Goal: Information Seeking & Learning: Learn about a topic

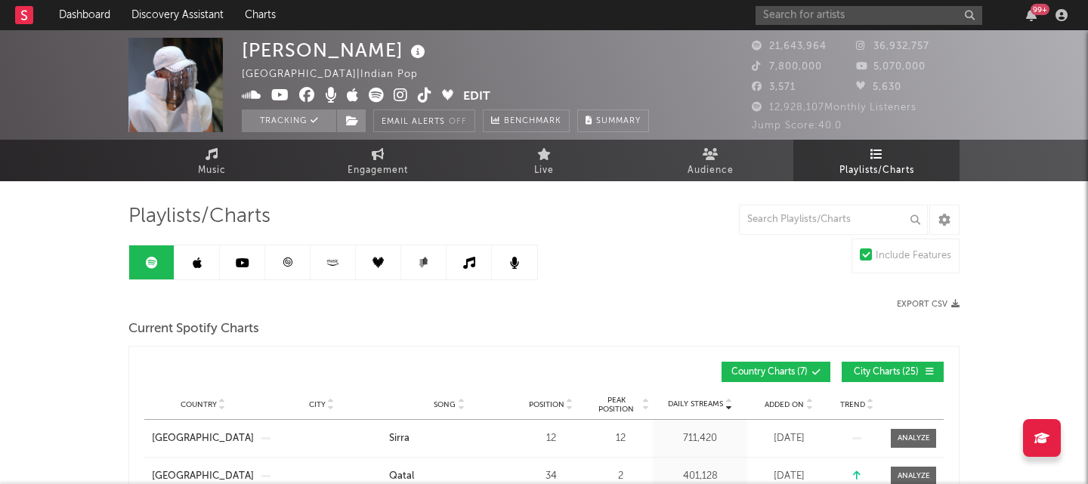
click at [912, 155] on link "Playlists/Charts" at bounding box center [876, 161] width 166 height 42
click at [397, 172] on span "Engagement" at bounding box center [377, 171] width 60 height 18
select select "1w"
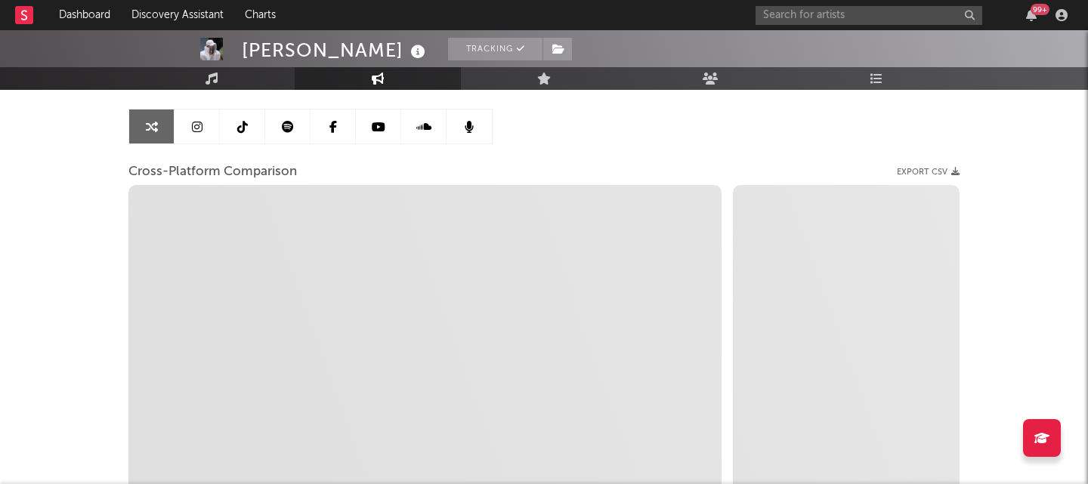
scroll to position [334, 0]
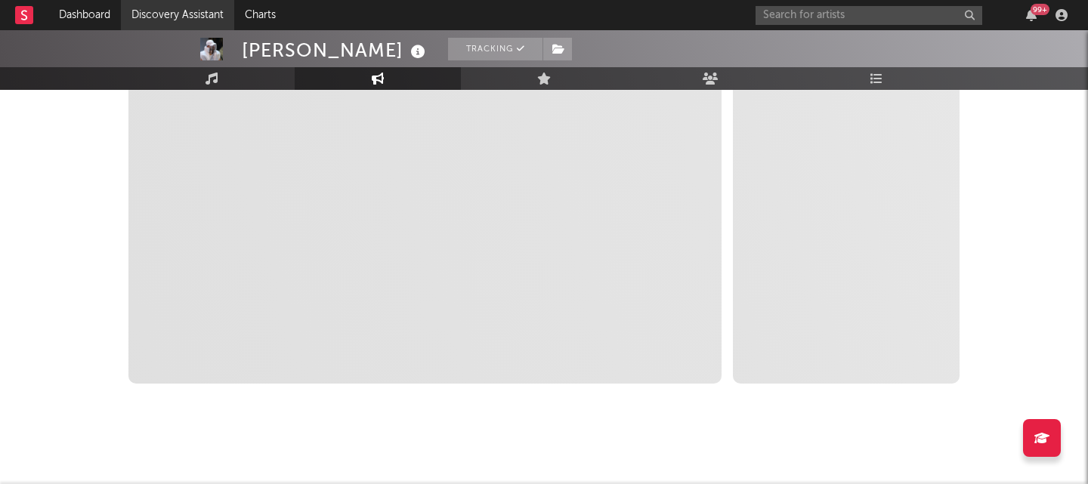
select select "1m"
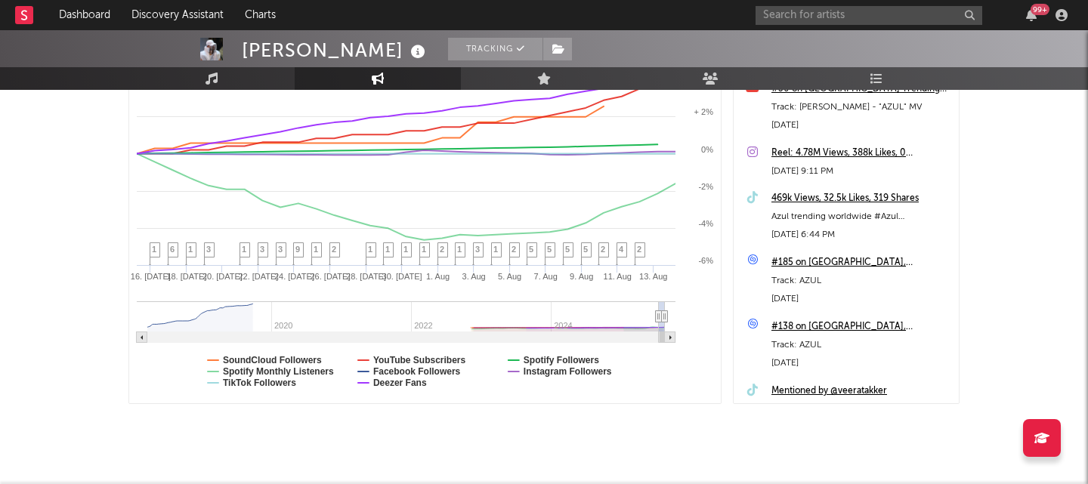
scroll to position [0, 0]
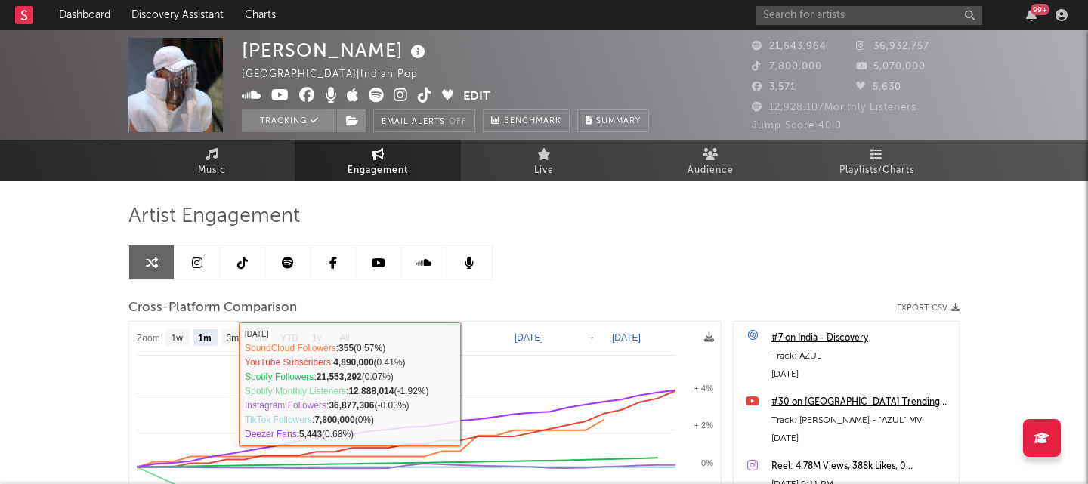
click at [199, 262] on icon at bounding box center [197, 263] width 11 height 12
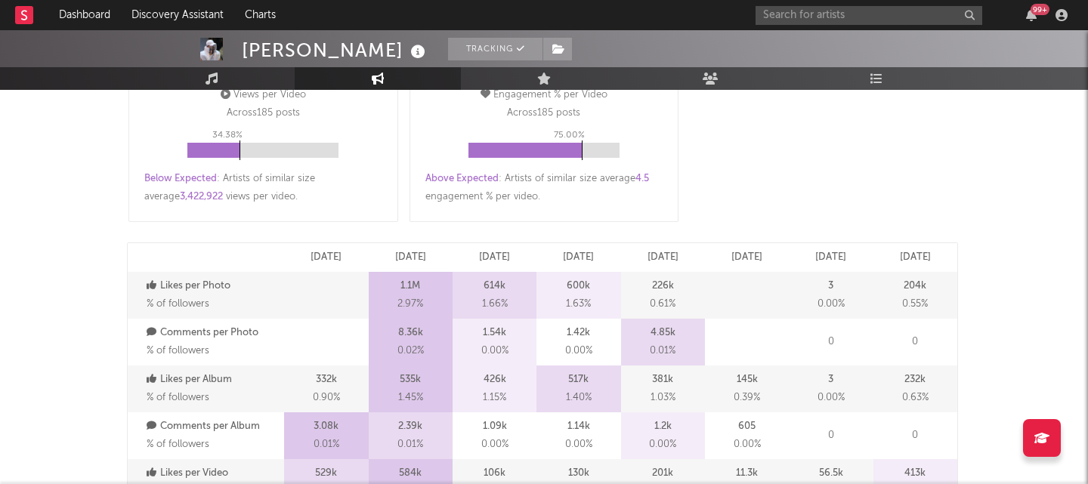
scroll to position [710, 0]
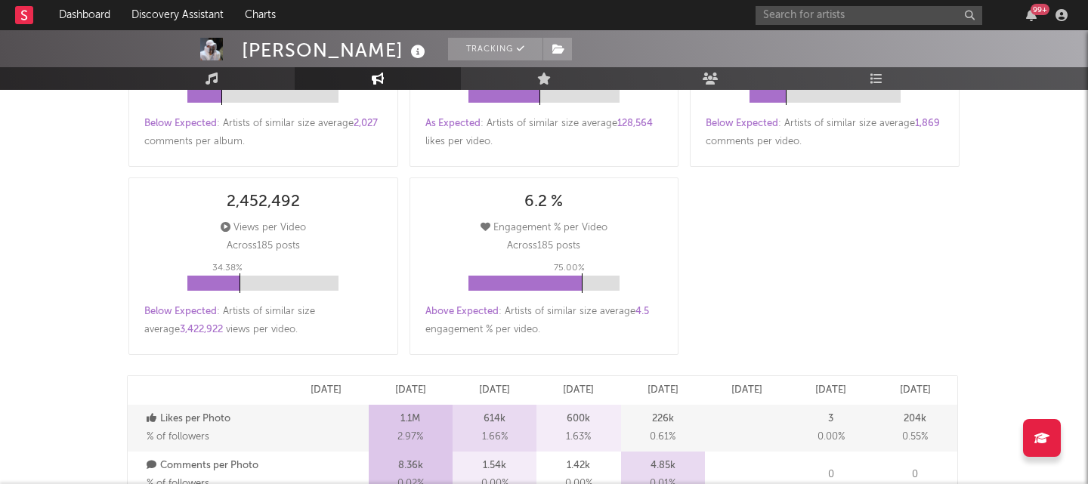
select select "6m"
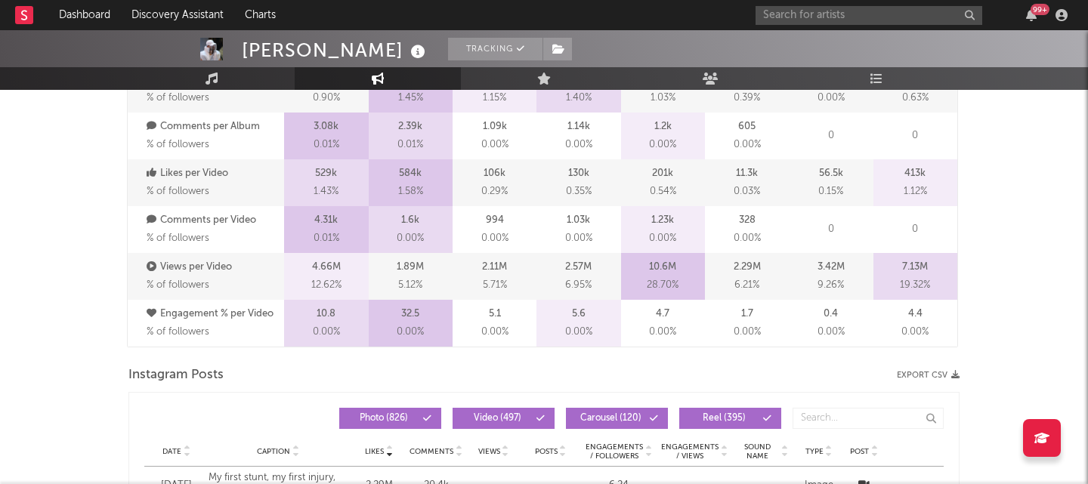
scroll to position [0, 0]
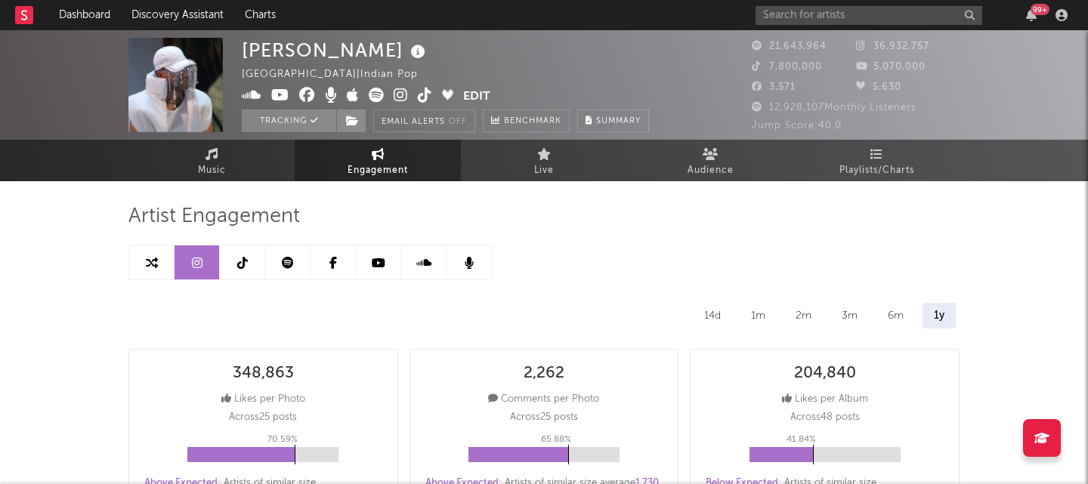
click at [275, 258] on link at bounding box center [287, 262] width 45 height 34
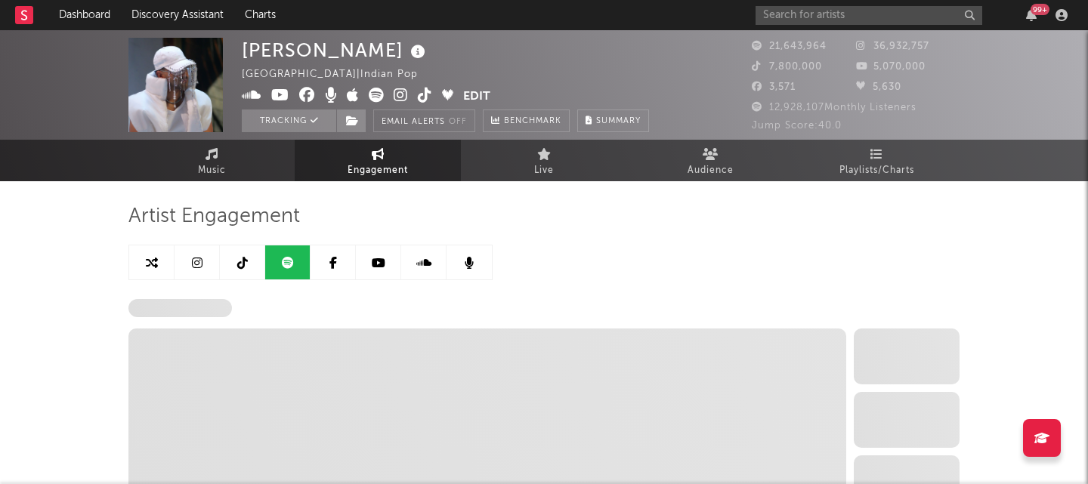
click at [198, 257] on icon at bounding box center [197, 263] width 11 height 12
select select "6m"
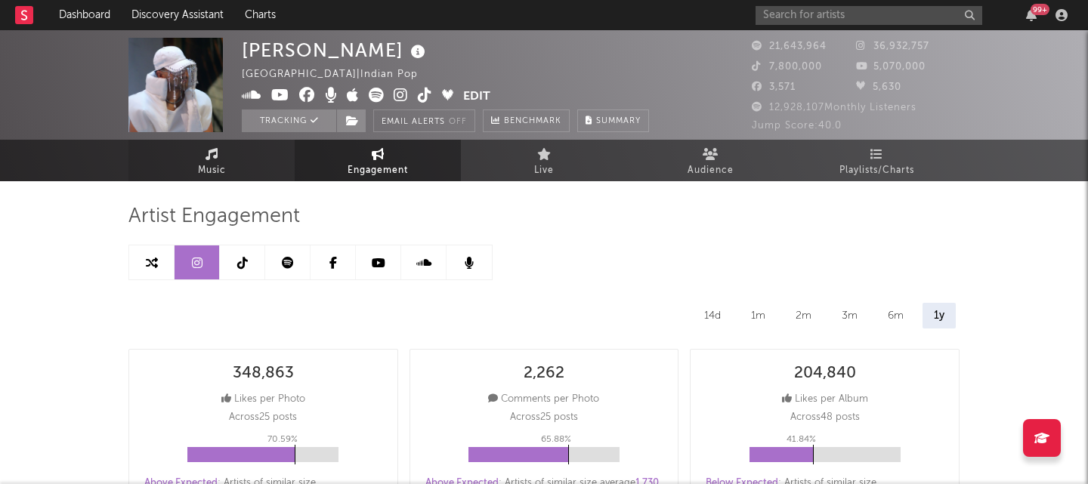
click at [232, 166] on link "Music" at bounding box center [211, 161] width 166 height 42
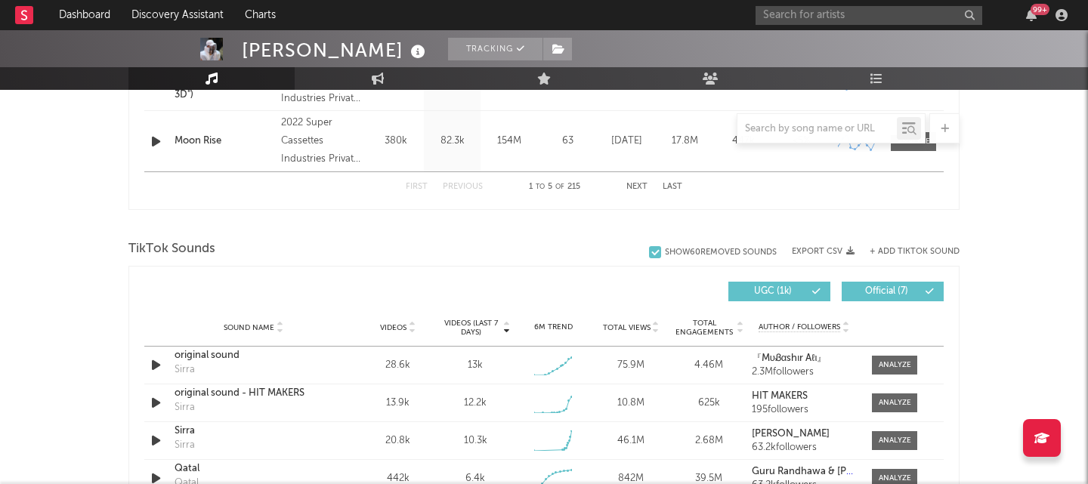
scroll to position [958, 0]
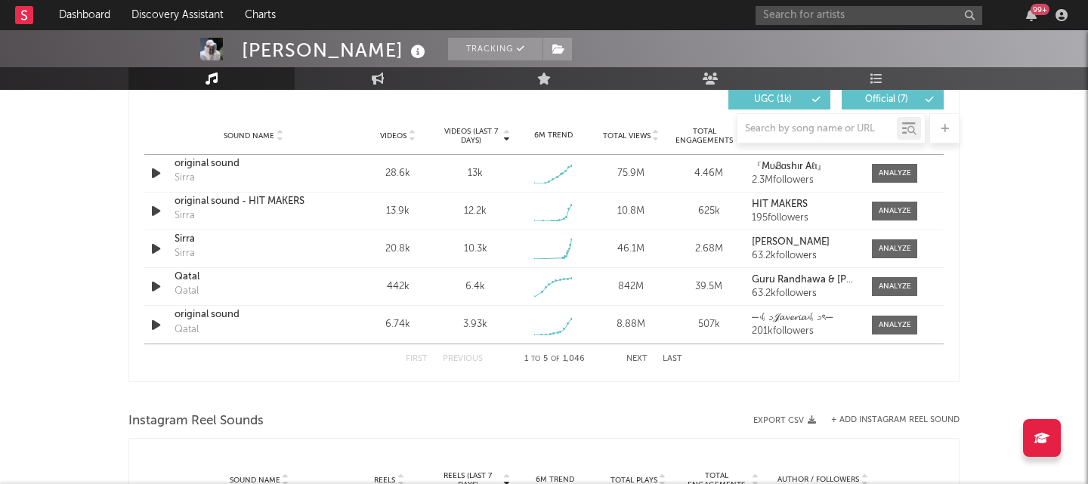
select select "6m"
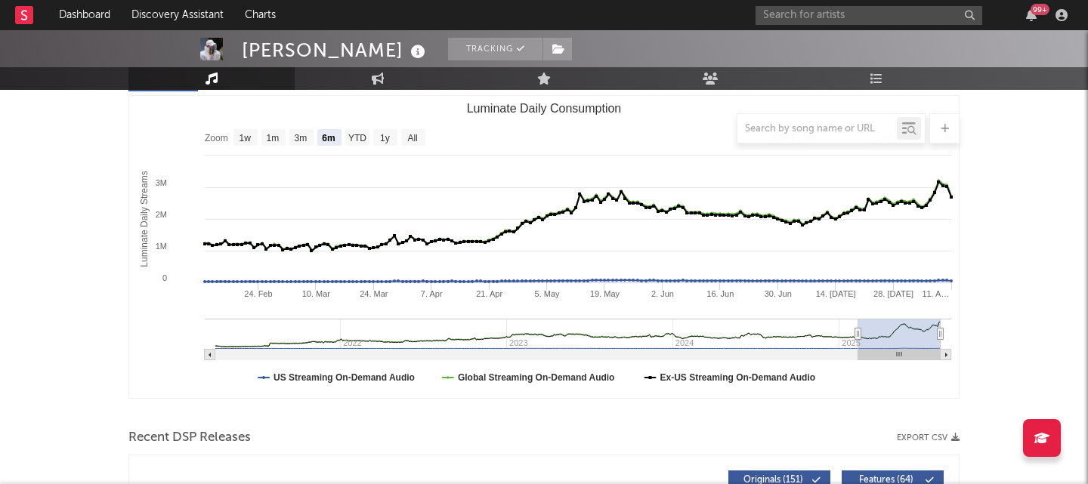
scroll to position [0, 0]
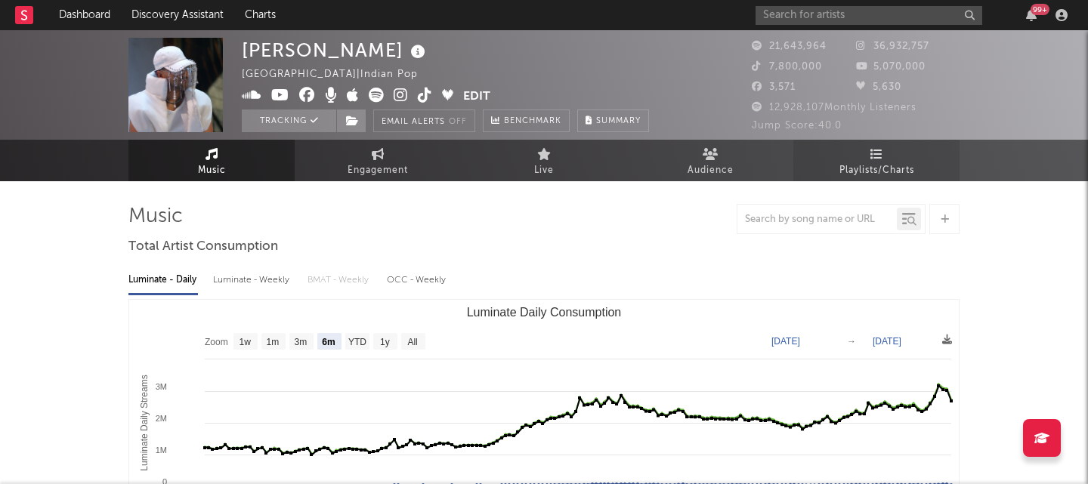
click at [868, 169] on span "Playlists/Charts" at bounding box center [876, 171] width 75 height 18
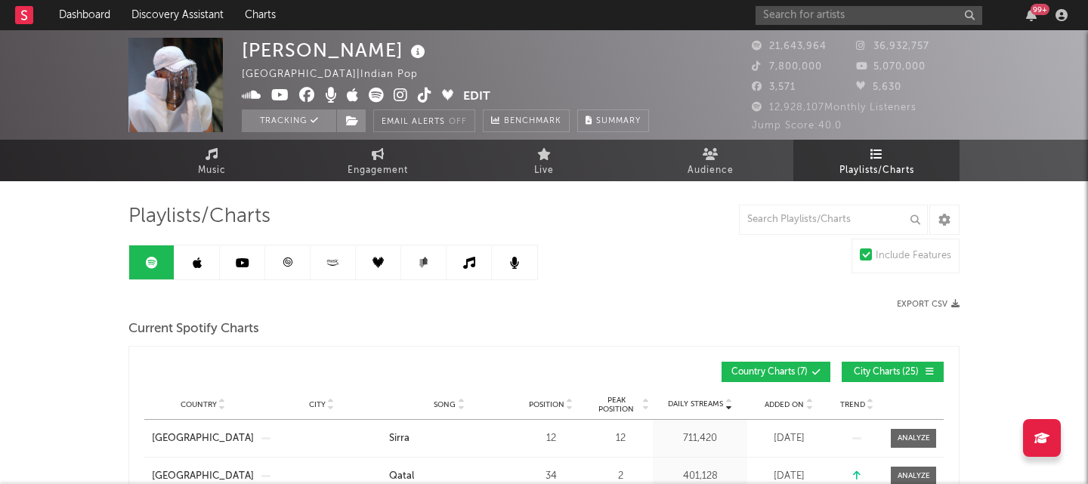
click at [248, 270] on link at bounding box center [242, 262] width 45 height 34
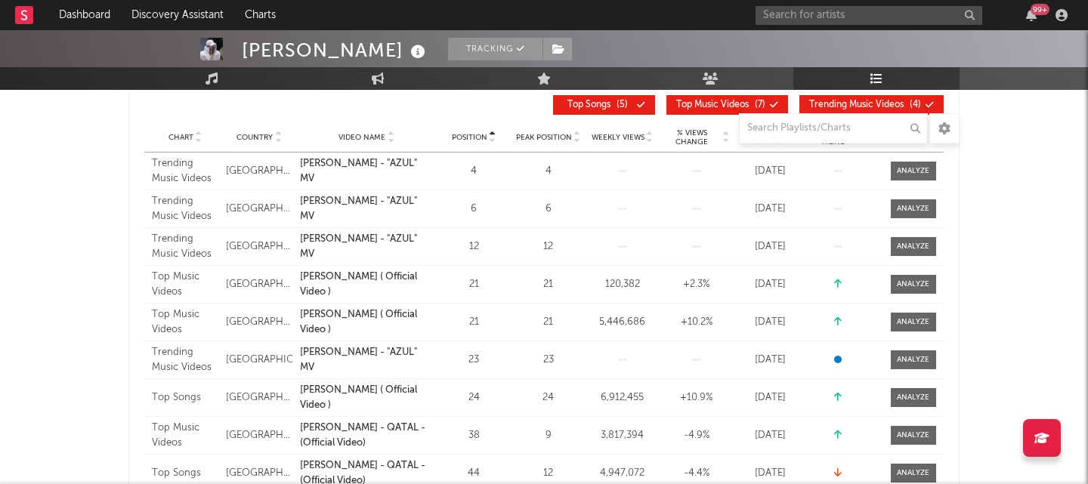
scroll to position [273, 0]
